Goal: Use online tool/utility: Utilize a website feature to perform a specific function

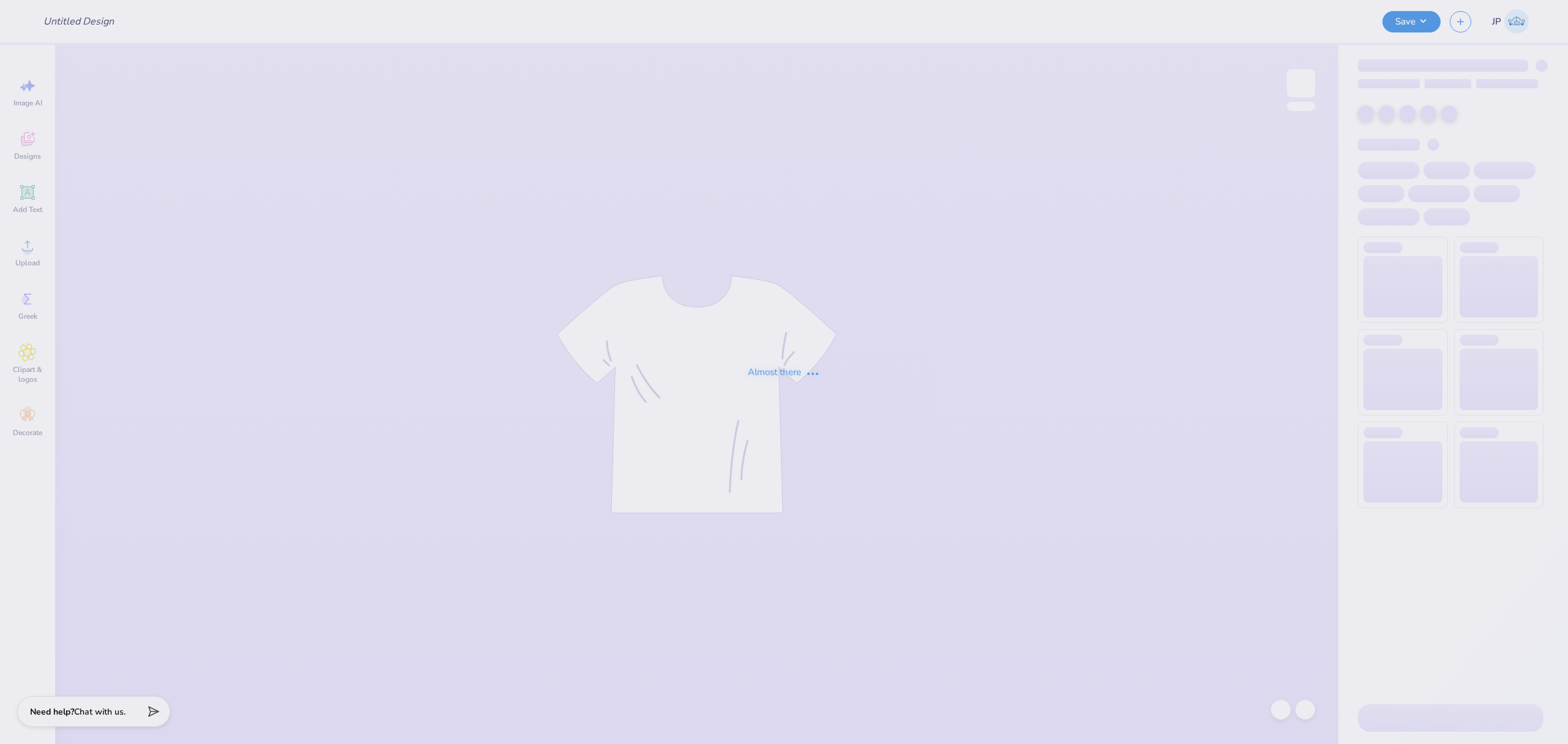
type input "Mtn Wknd Phi Tau F25"
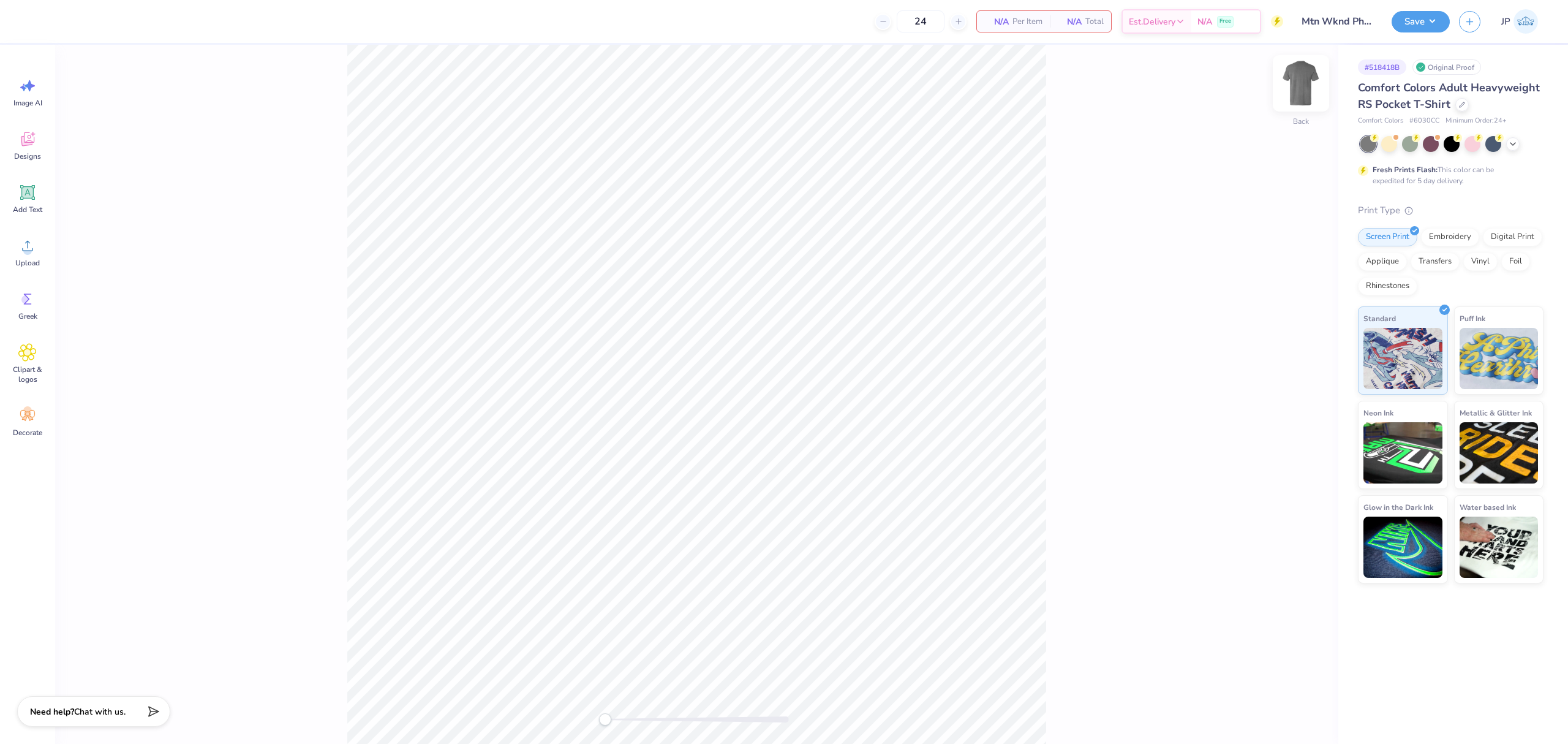
click at [1294, 97] on img at bounding box center [1300, 83] width 49 height 49
click at [22, 254] on icon at bounding box center [27, 246] width 18 height 18
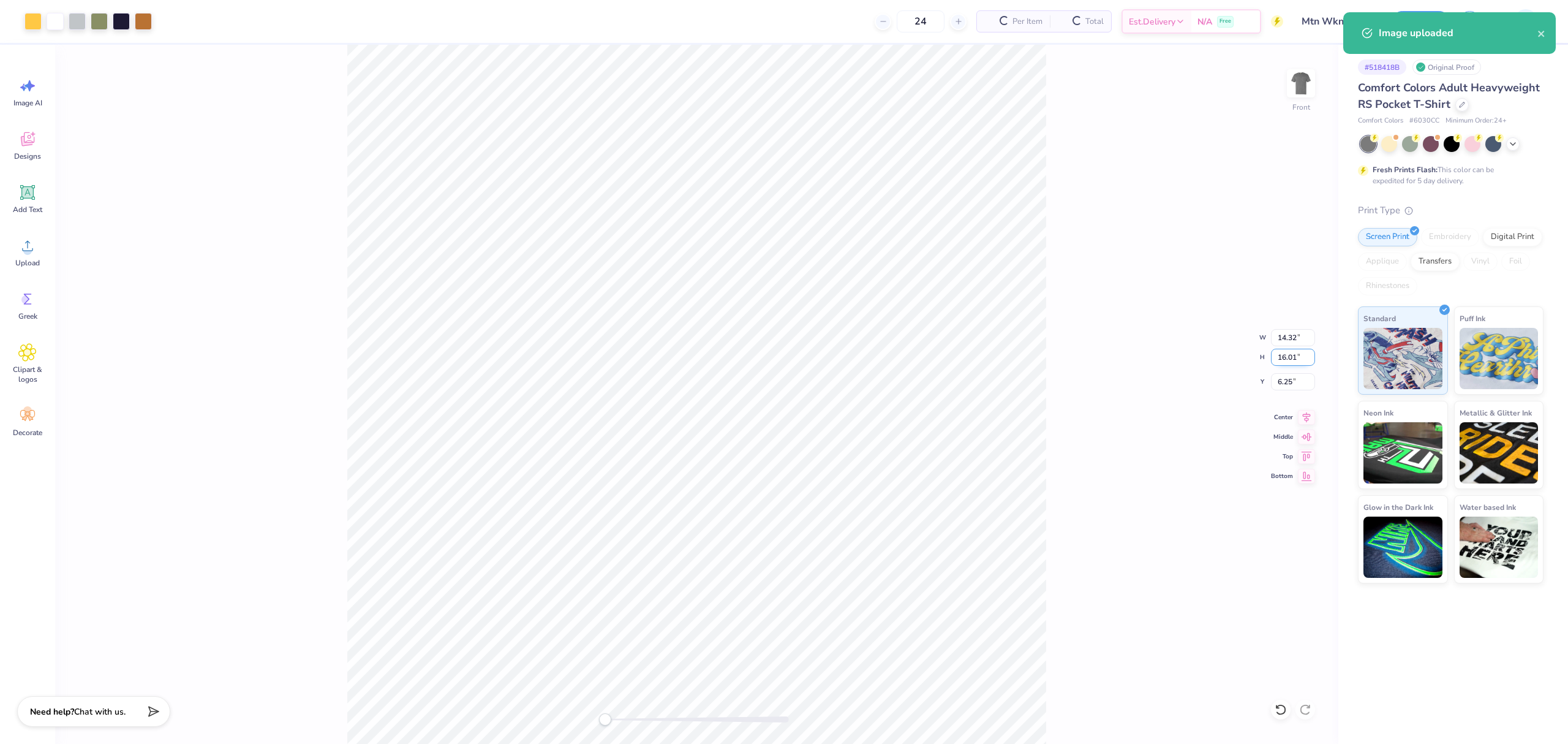
click at [1290, 361] on input "16.01" at bounding box center [1293, 358] width 44 height 17
type input "15"
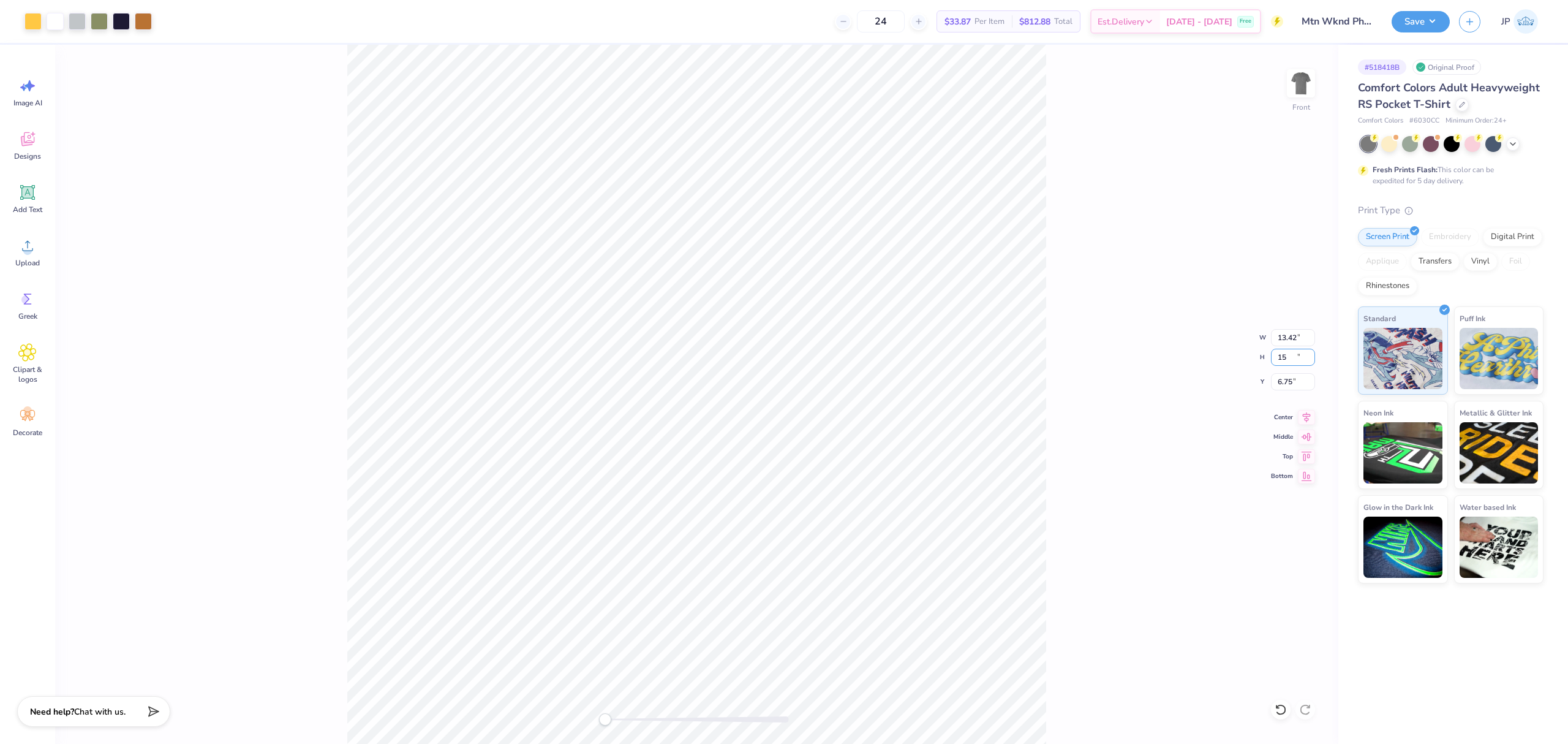
type input "13.42"
type input "15.00"
type input "6.75"
click at [1304, 327] on div "Front W 13.42 13.42 " H 15.00 15.00 " Y 6.75 6.75 " Center Middle Top Bottom" at bounding box center [696, 394] width 1283 height 699
click at [1275, 339] on div "Front W 13.42 H 15.00 Y 6.75 Center Middle Top Bottom" at bounding box center [696, 394] width 1283 height 699
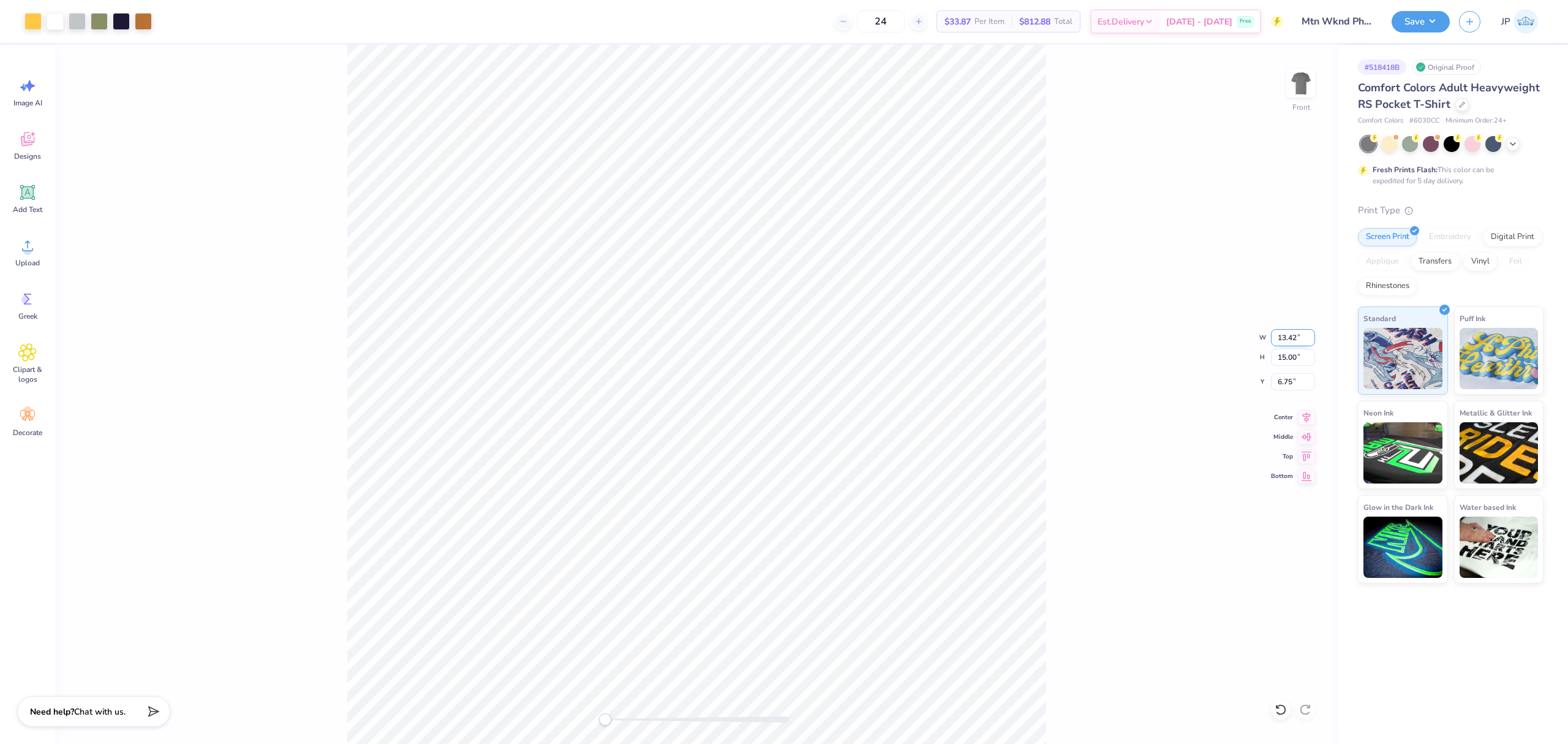
click at [1284, 339] on input "13.42" at bounding box center [1293, 337] width 44 height 17
type input "12.00"
type input "13.41"
click at [1278, 384] on input "7.54" at bounding box center [1293, 382] width 44 height 17
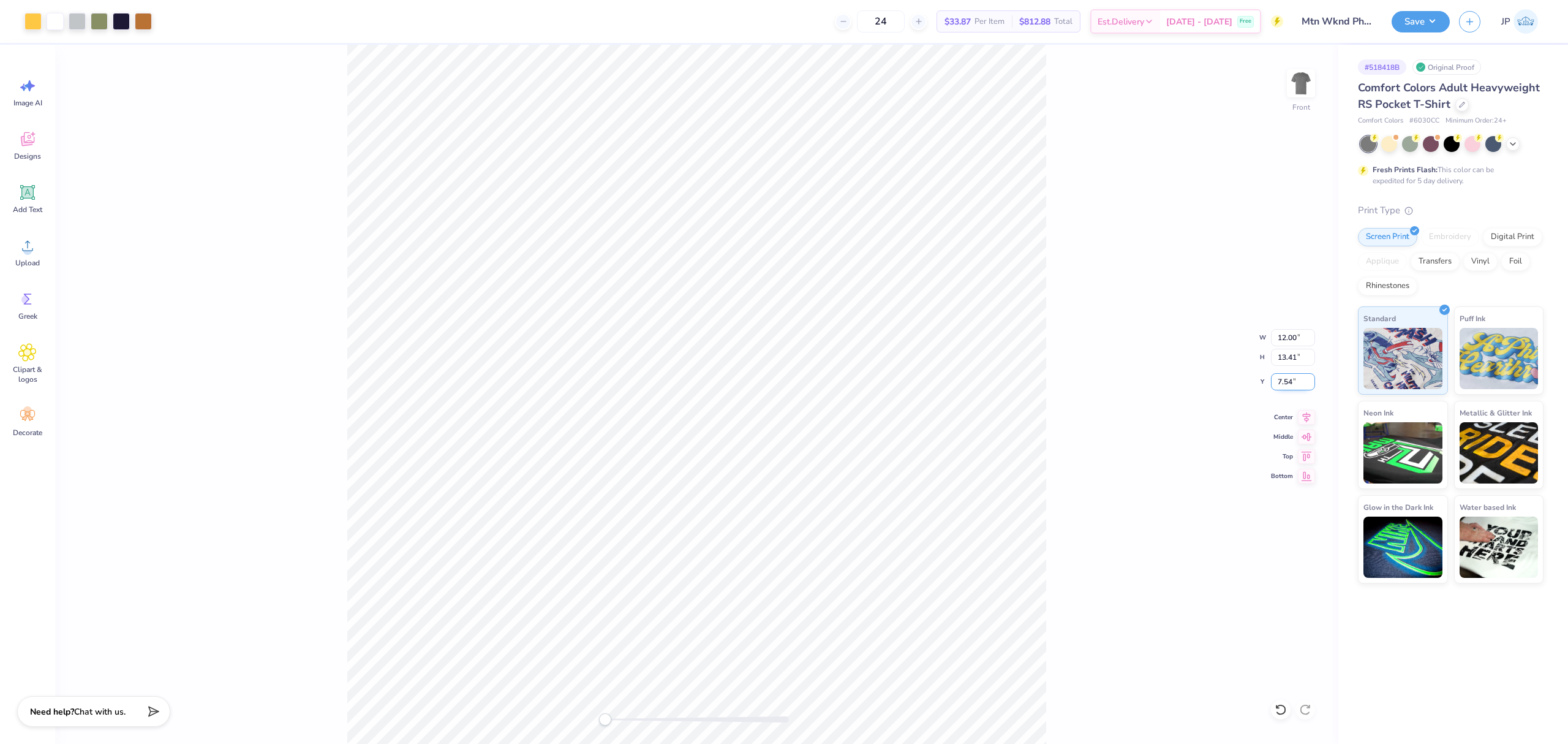
click at [1278, 384] on input "7.54" at bounding box center [1293, 382] width 44 height 17
type input "3"
click at [1424, 21] on button "Save" at bounding box center [1420, 20] width 58 height 21
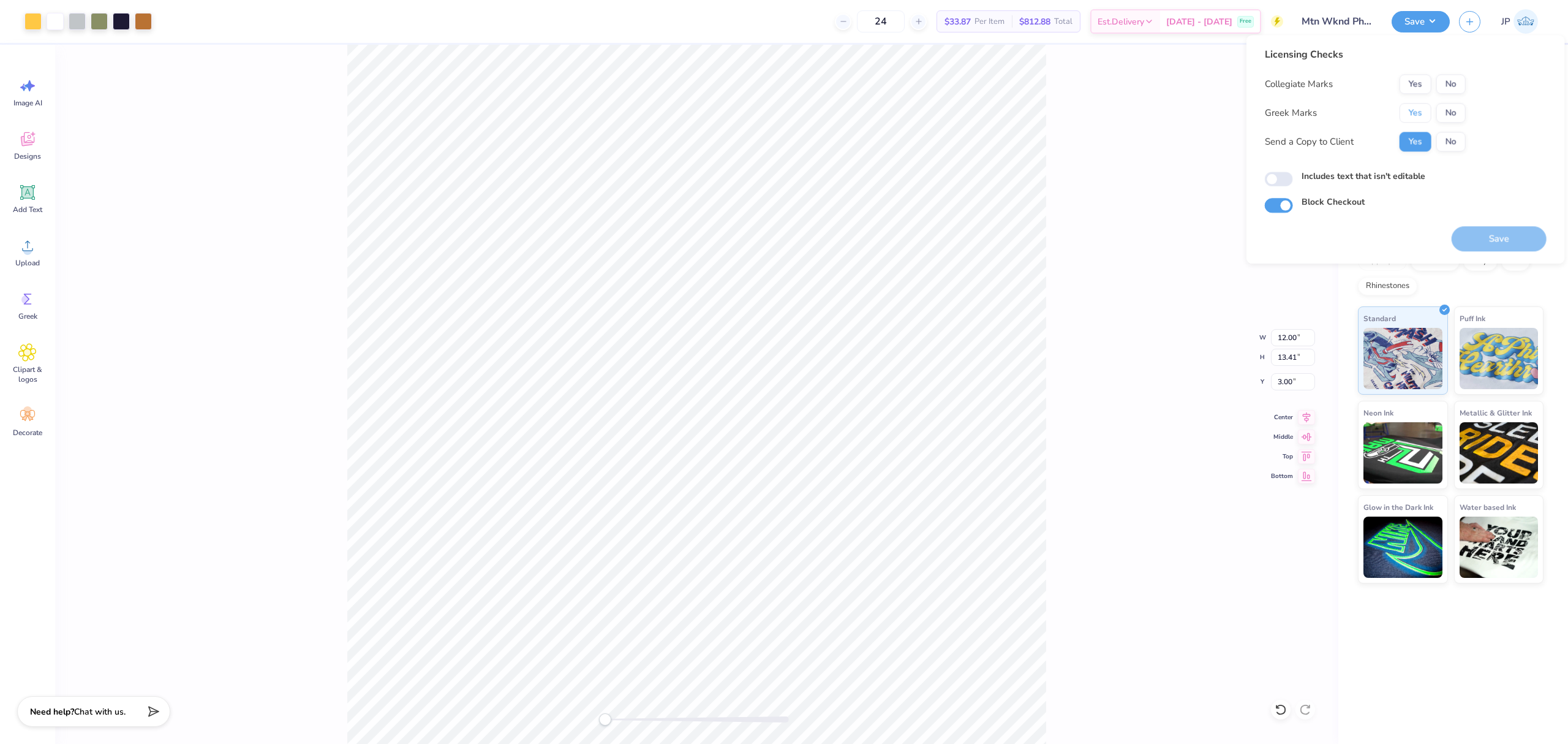
drag, startPoint x: 1421, startPoint y: 110, endPoint x: 1445, endPoint y: 97, distance: 27.3
click at [1420, 110] on button "Yes" at bounding box center [1415, 112] width 32 height 19
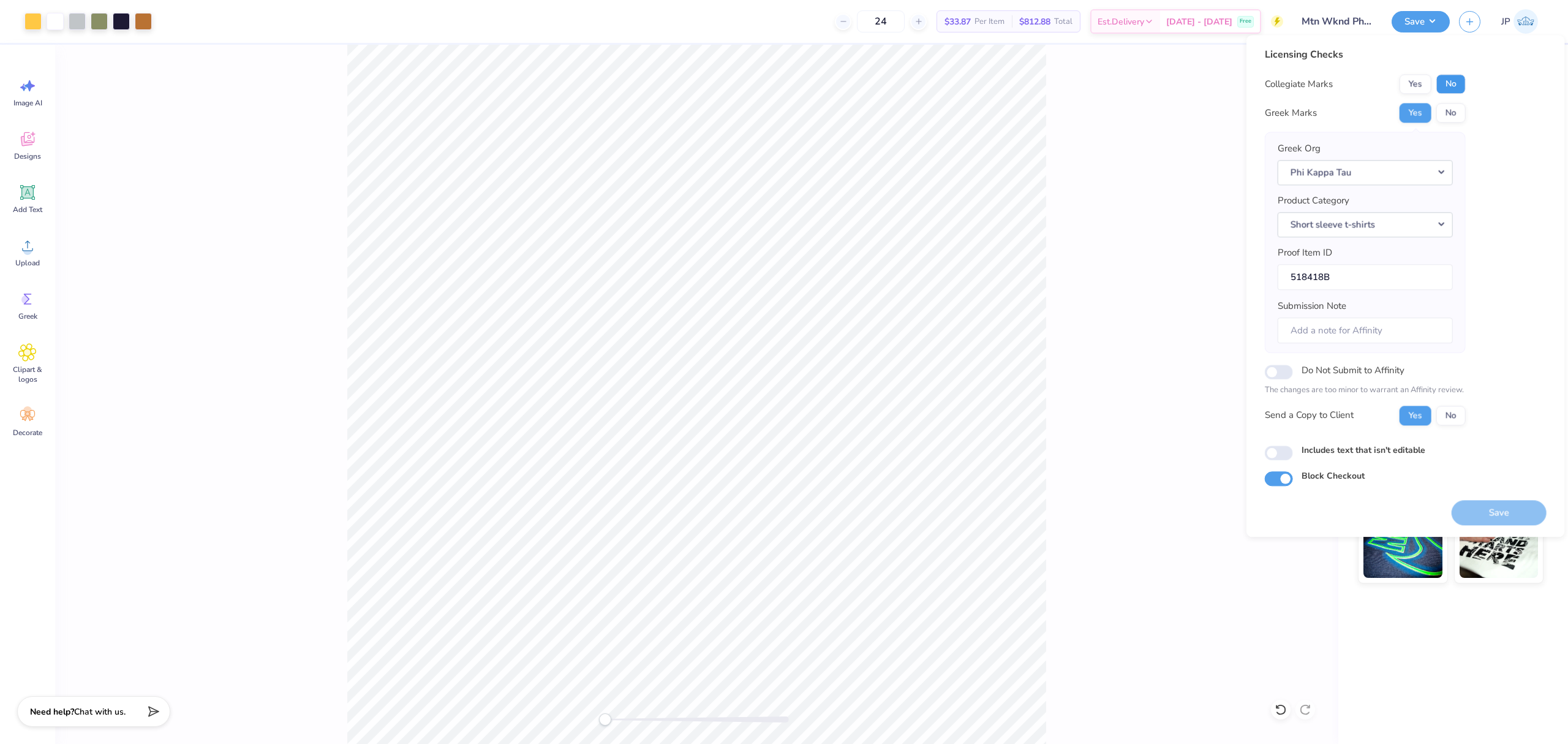
click at [1461, 80] on button "No" at bounding box center [1451, 84] width 30 height 19
click at [1508, 519] on button "Save" at bounding box center [1499, 512] width 95 height 25
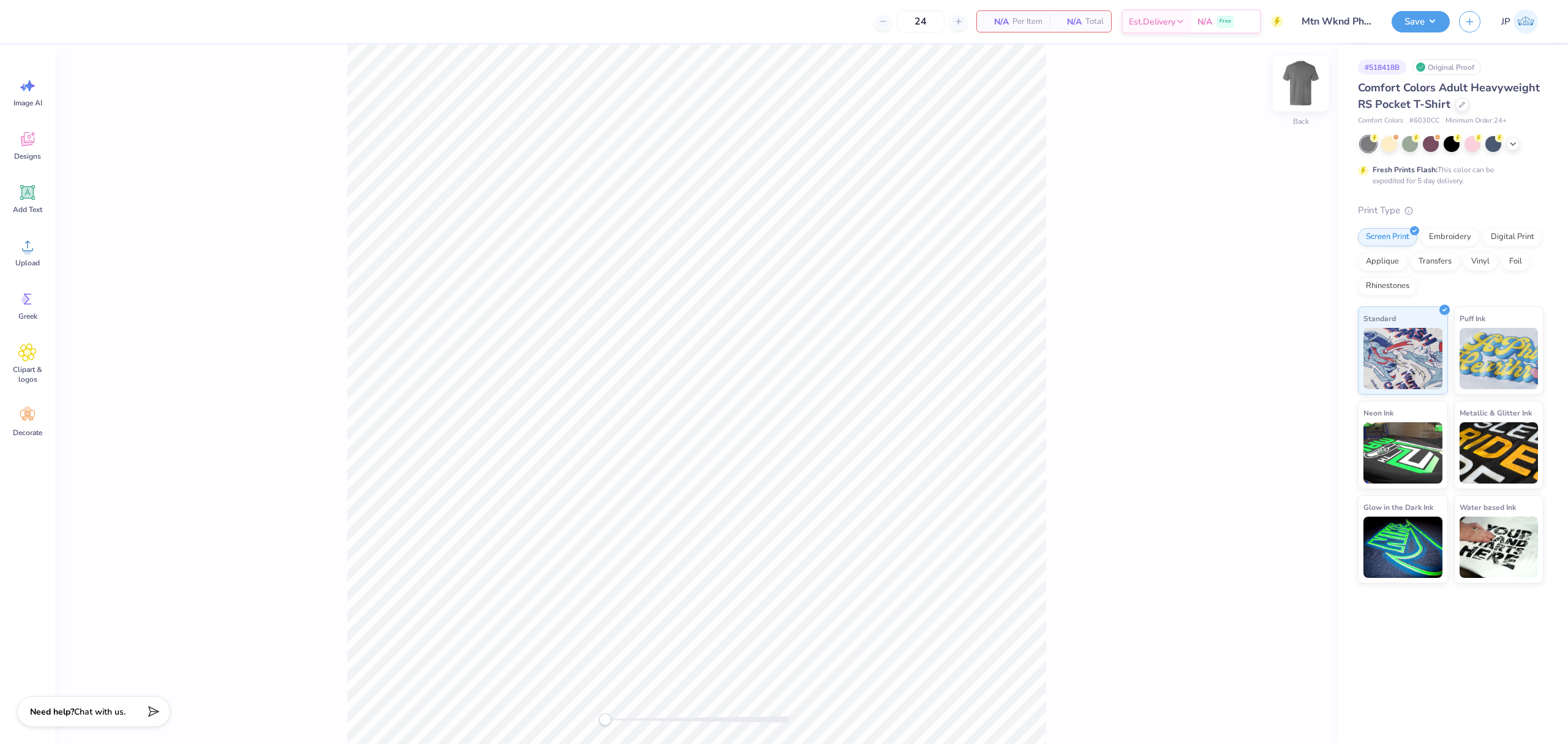
click at [1299, 87] on img at bounding box center [1300, 83] width 49 height 49
